Goal: Navigation & Orientation: Understand site structure

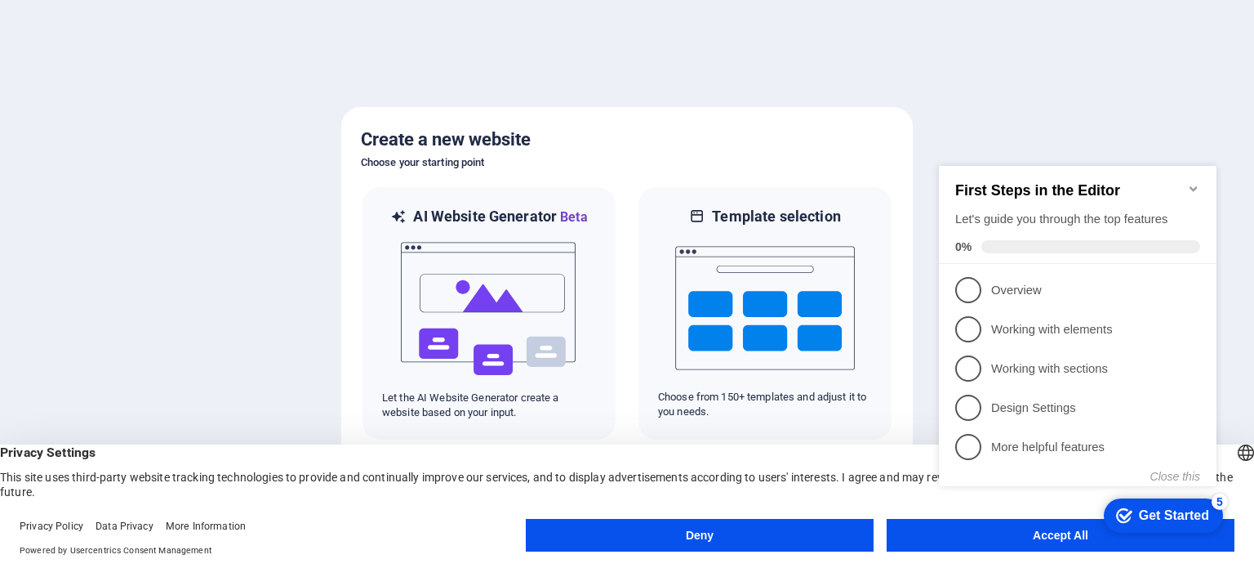
click at [949, 541] on appcues-checklist "Contextual help checklist present on screen" at bounding box center [1081, 346] width 297 height 394
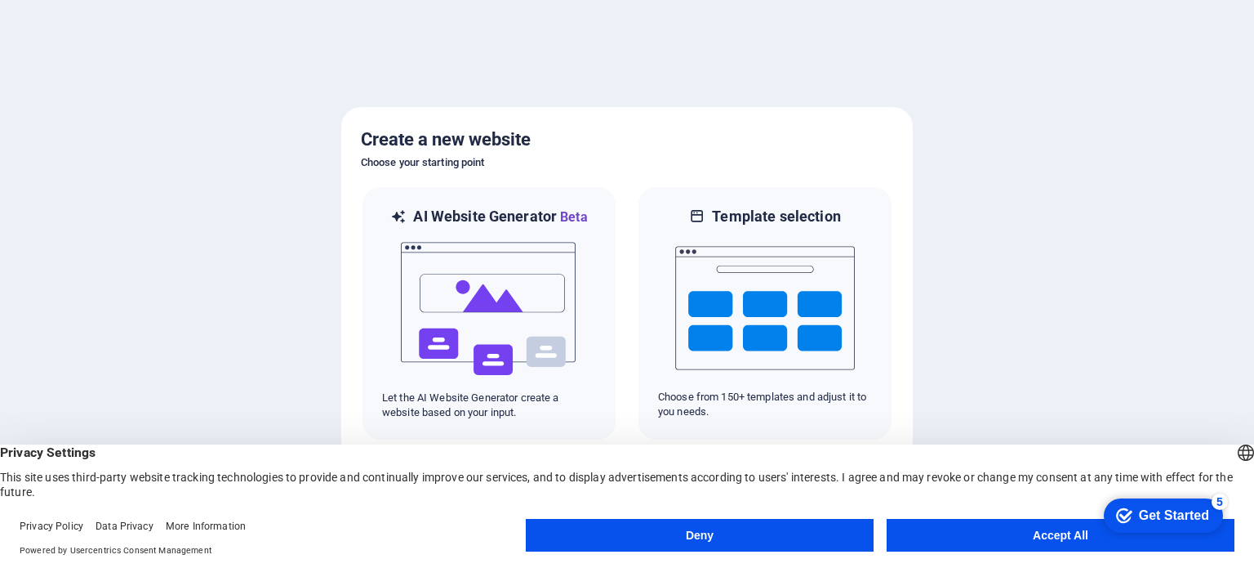
click at [1122, 539] on div "checkmark Get Started 5 First Steps in the Editor Let's guide you through the t…" at bounding box center [1160, 514] width 139 height 49
click at [1093, 350] on div at bounding box center [627, 284] width 1254 height 568
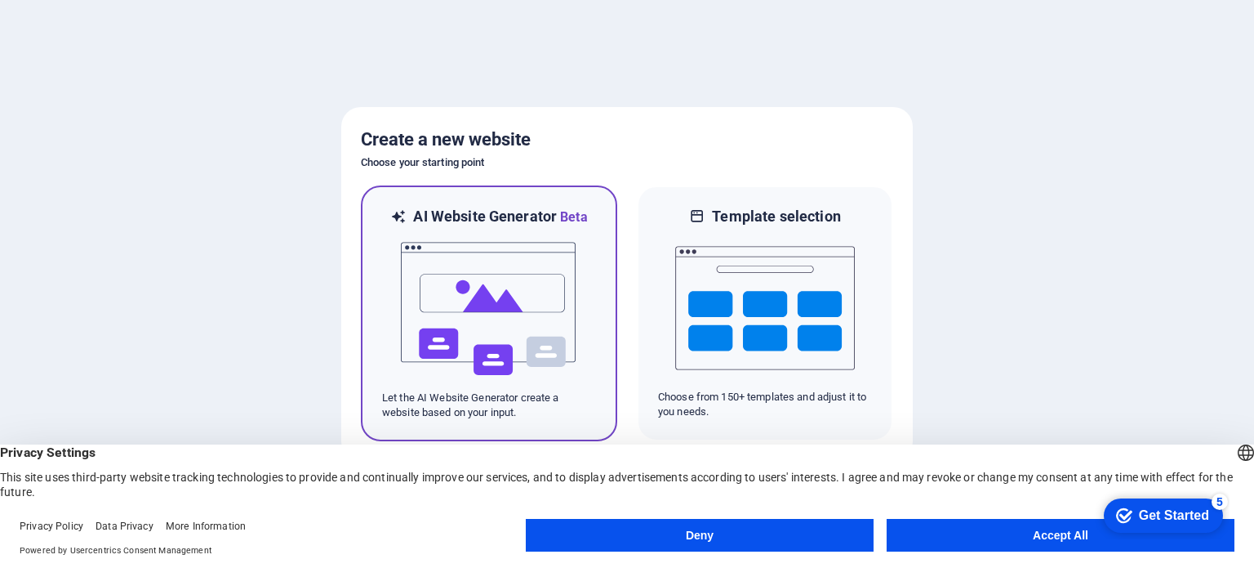
click at [509, 233] on img at bounding box center [489, 308] width 180 height 163
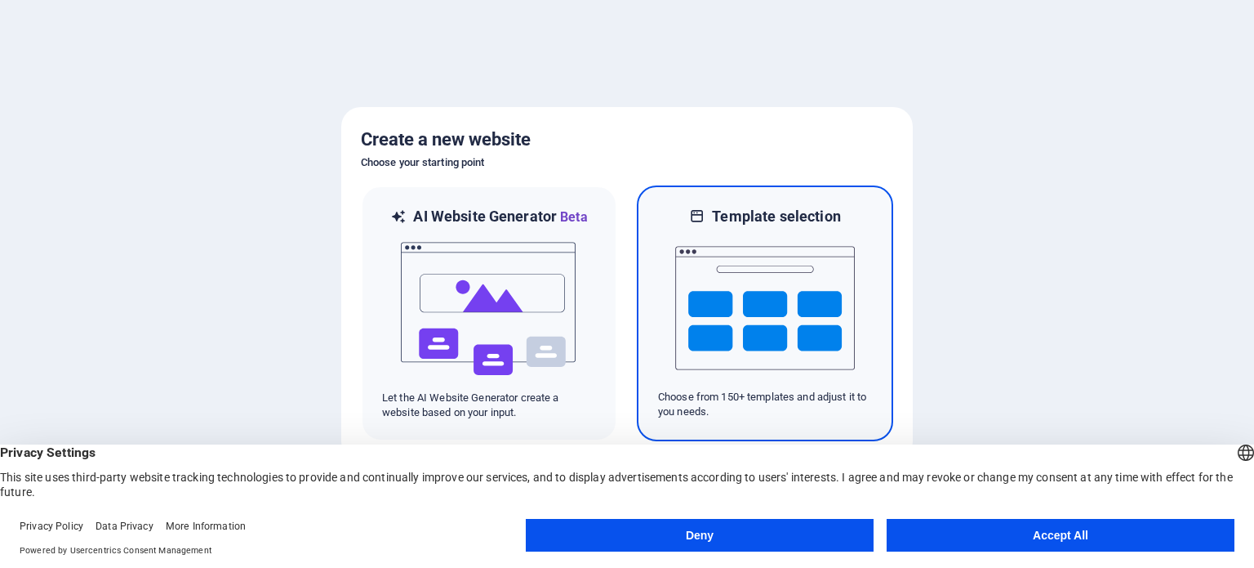
click at [747, 266] on img at bounding box center [765, 307] width 180 height 163
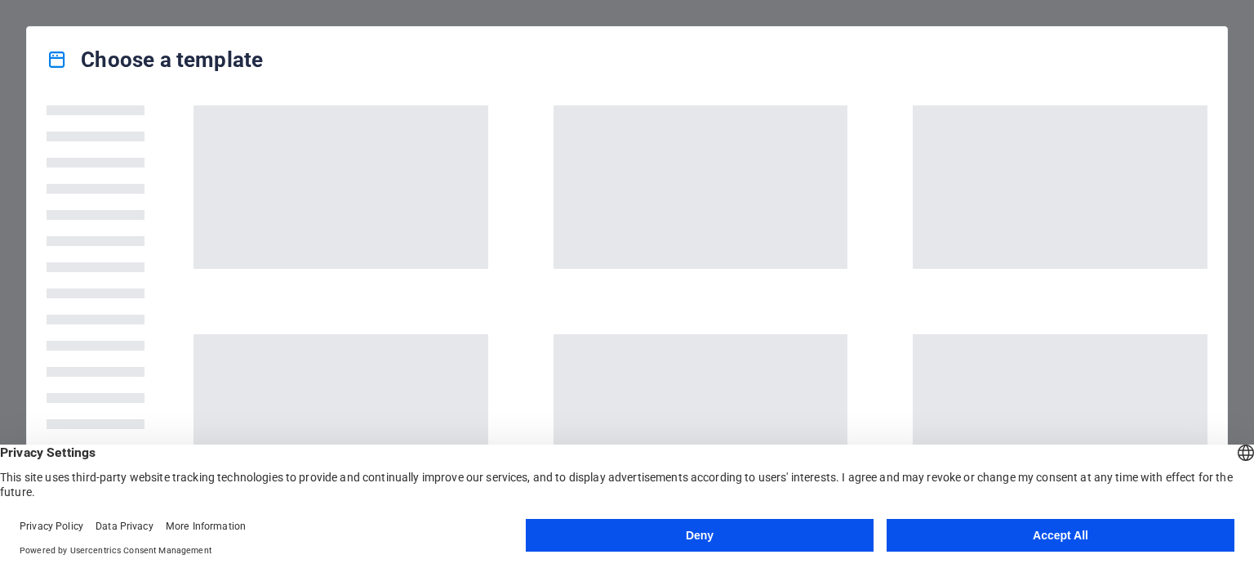
click at [798, 532] on button "Deny" at bounding box center [700, 535] width 348 height 33
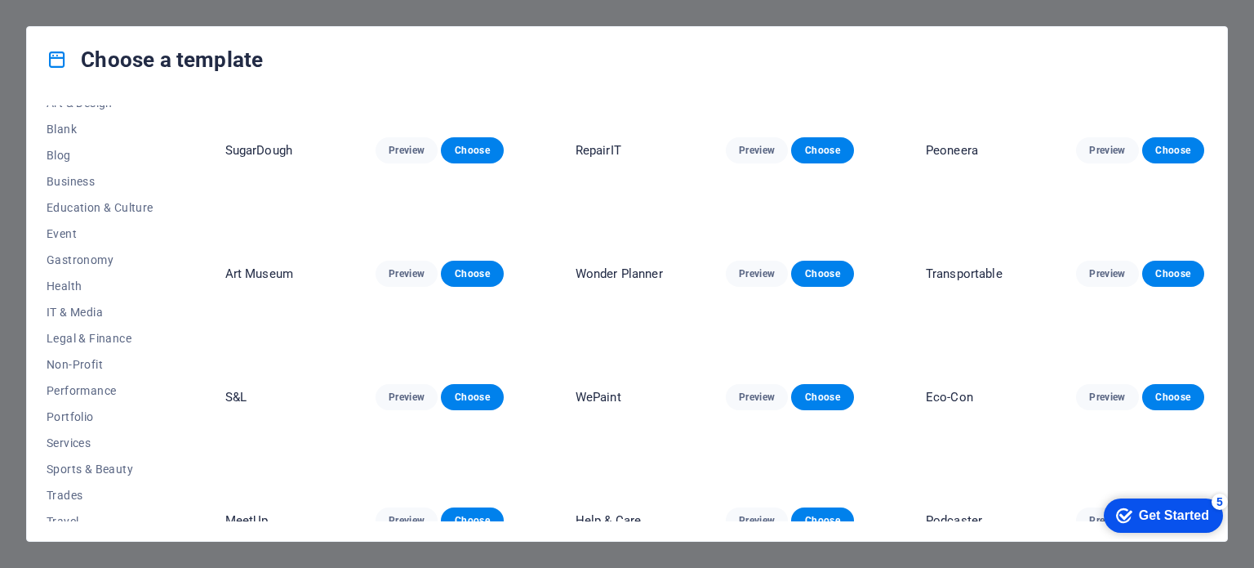
scroll to position [237, 0]
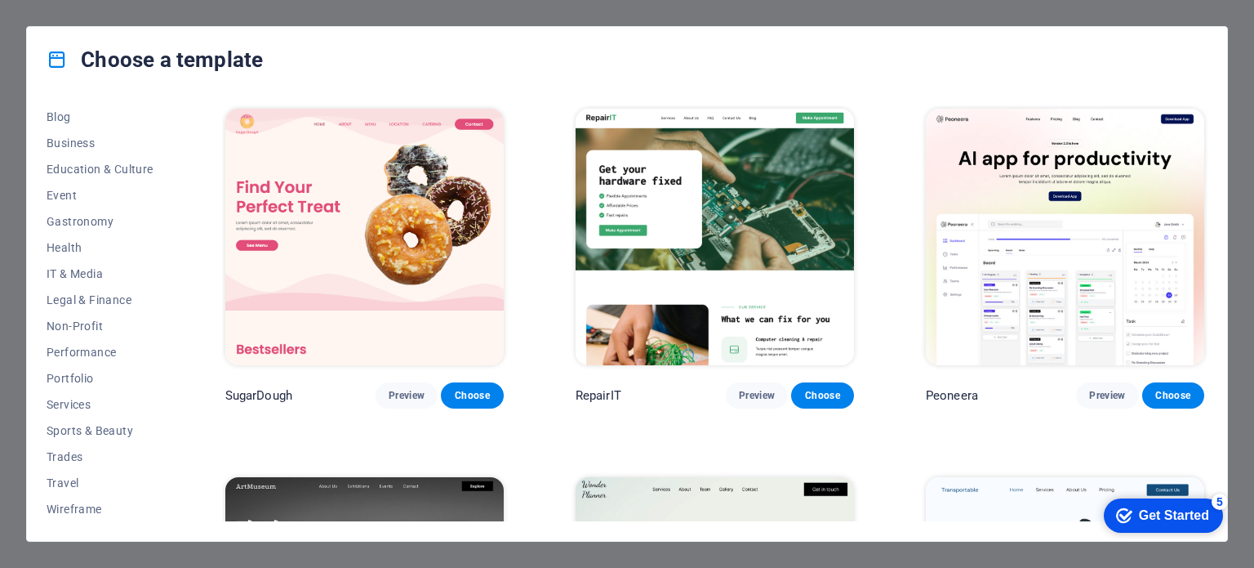
click at [92, 296] on span "Legal & Finance" at bounding box center [100, 299] width 107 height 13
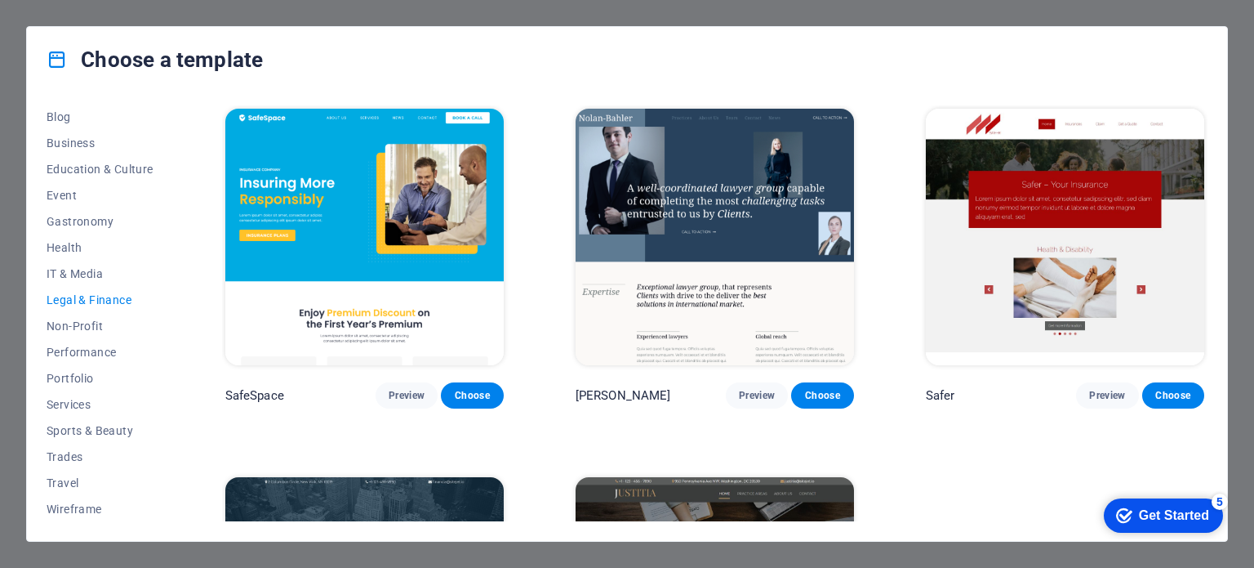
click at [74, 394] on button "Services" at bounding box center [100, 404] width 107 height 26
